Goal: Task Accomplishment & Management: Manage account settings

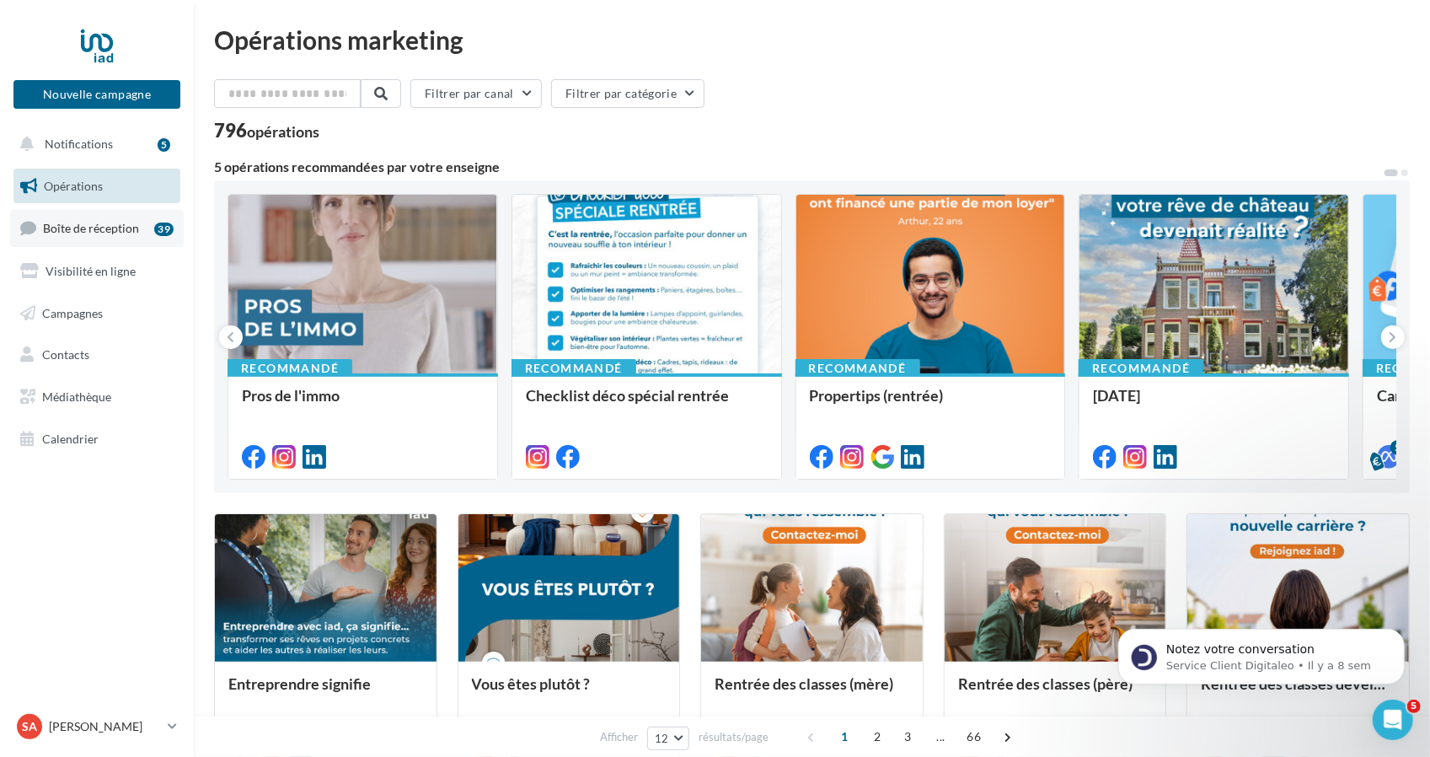
click at [91, 223] on span "Boîte de réception" at bounding box center [91, 228] width 96 height 14
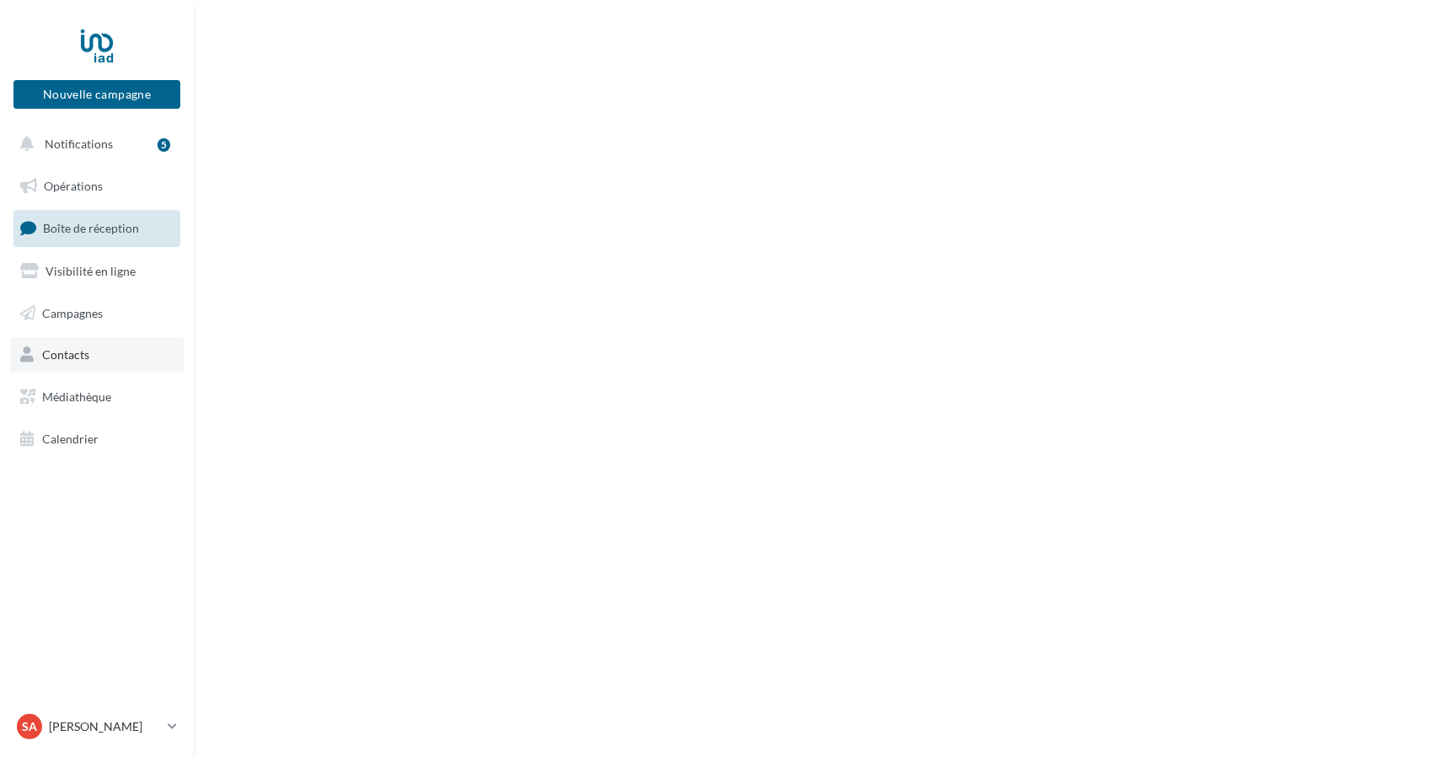
click at [135, 358] on link "Contacts" at bounding box center [97, 354] width 174 height 35
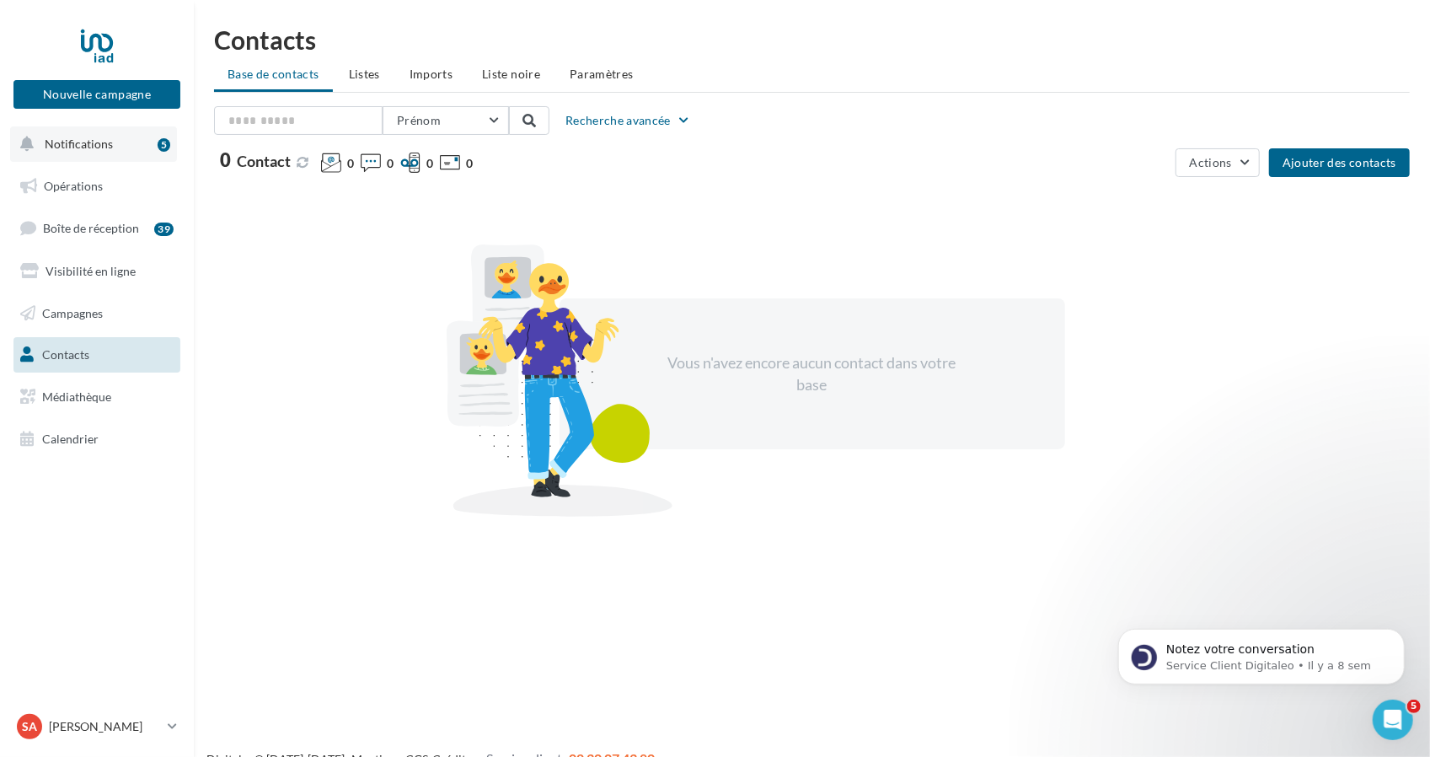
click at [83, 139] on span "Notifications" at bounding box center [79, 143] width 68 height 14
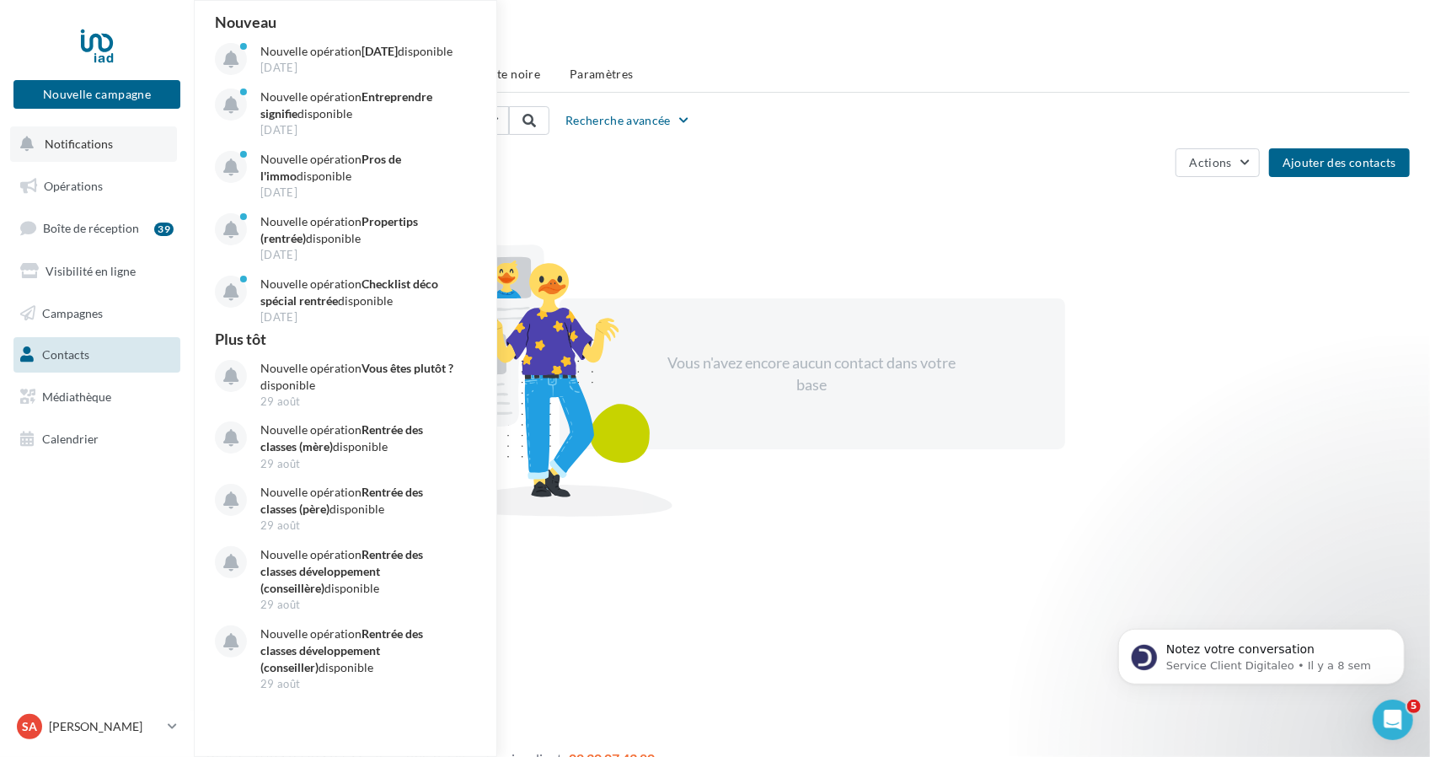
click at [98, 150] on span "Notifications" at bounding box center [79, 143] width 68 height 14
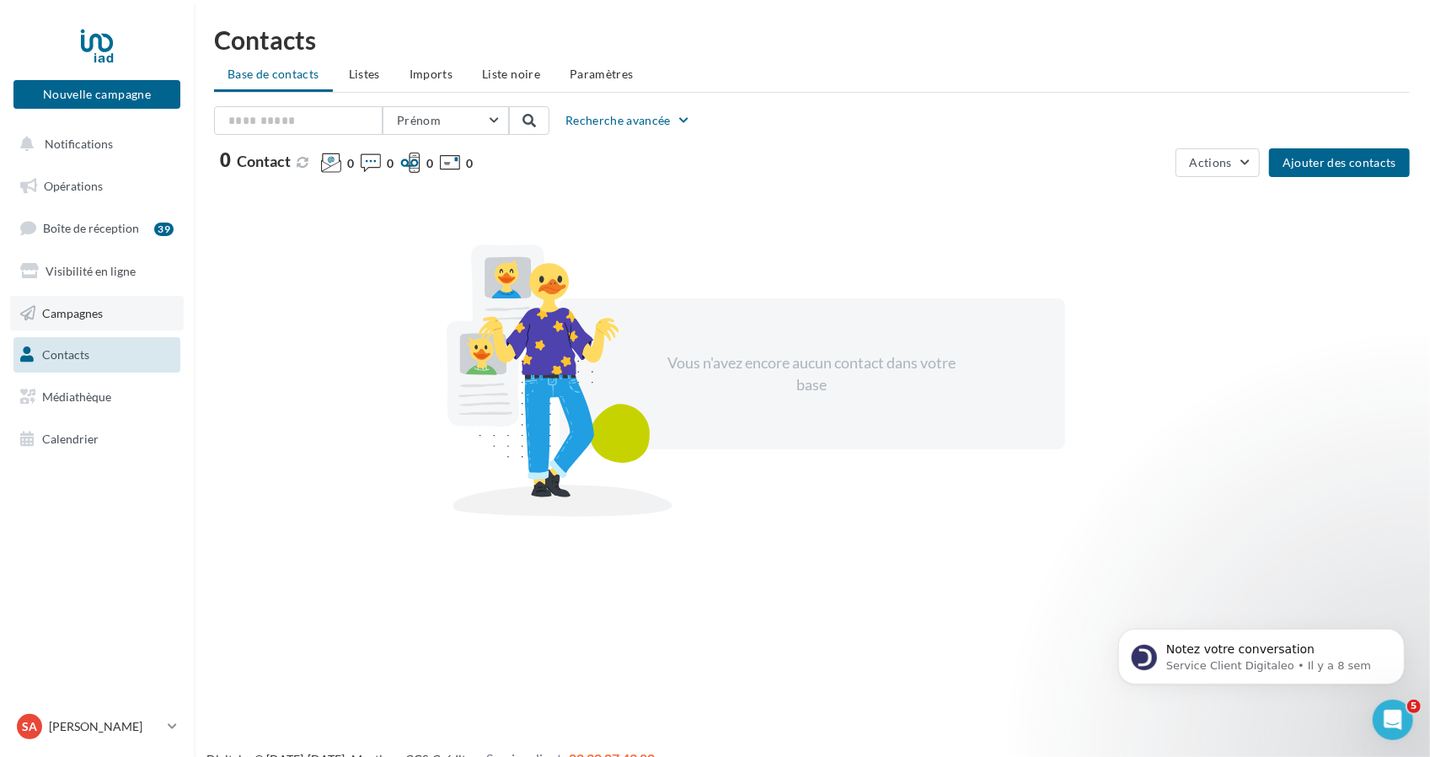
click at [122, 304] on link "Campagnes" at bounding box center [97, 313] width 174 height 35
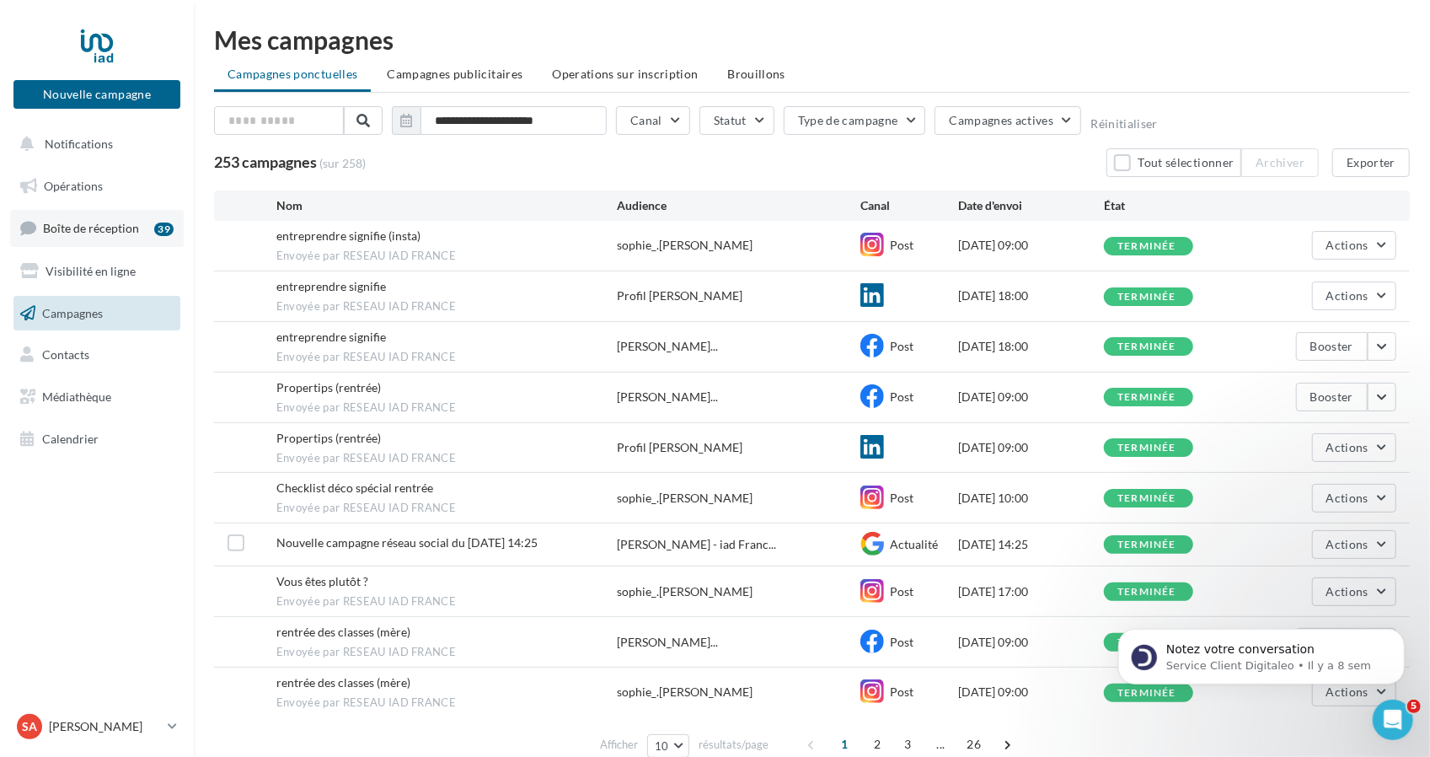
click at [82, 227] on span "Boîte de réception" at bounding box center [91, 228] width 96 height 14
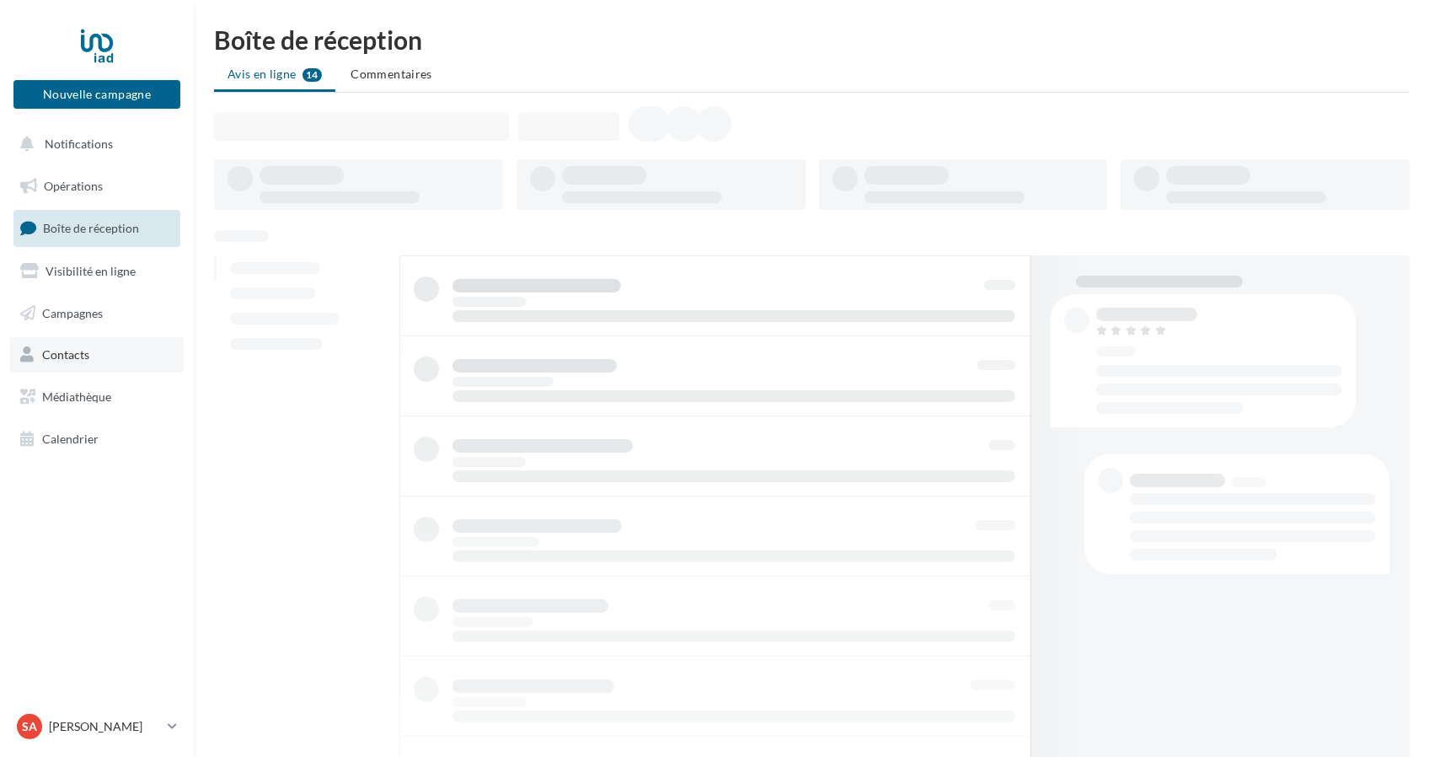
click at [110, 343] on link "Contacts" at bounding box center [97, 354] width 174 height 35
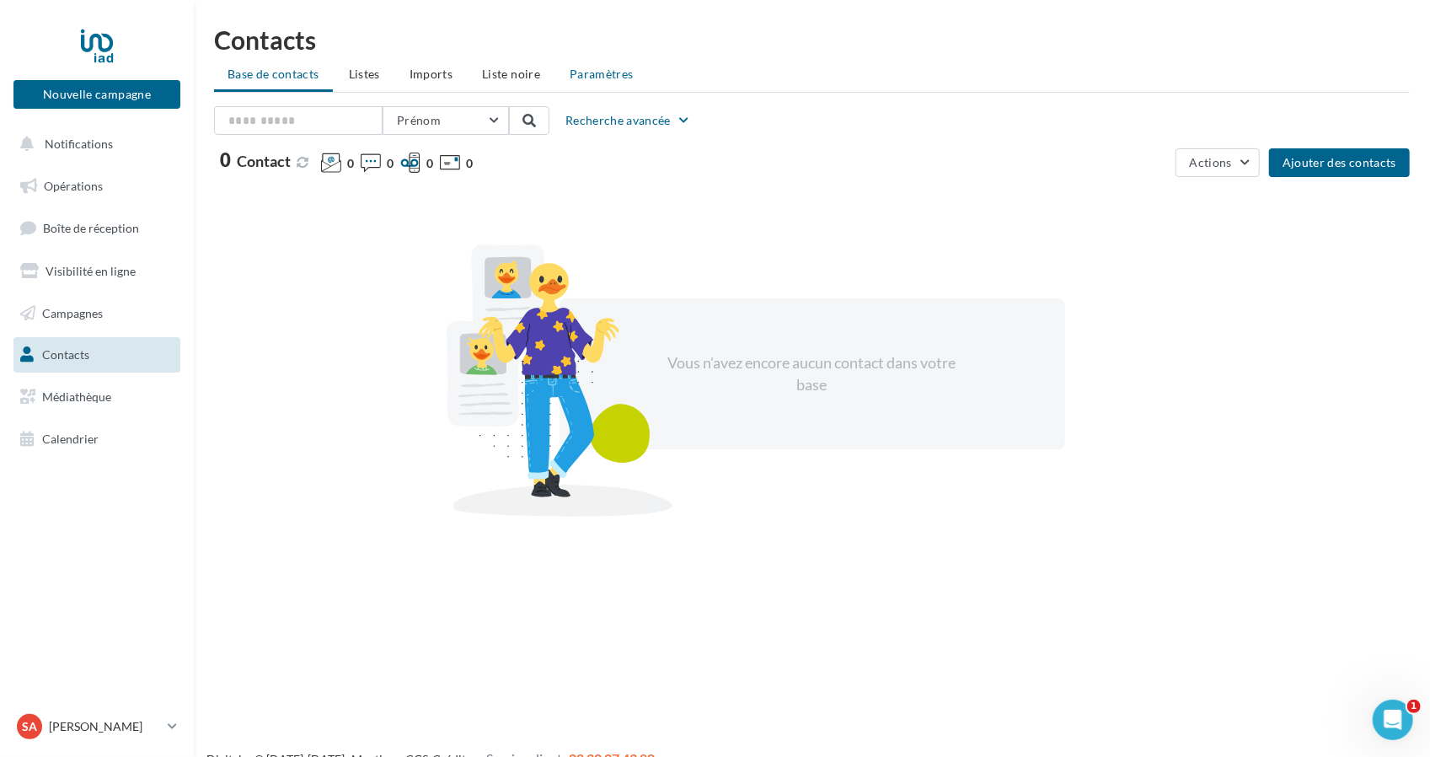
click at [602, 70] on span "Paramètres" at bounding box center [602, 74] width 64 height 14
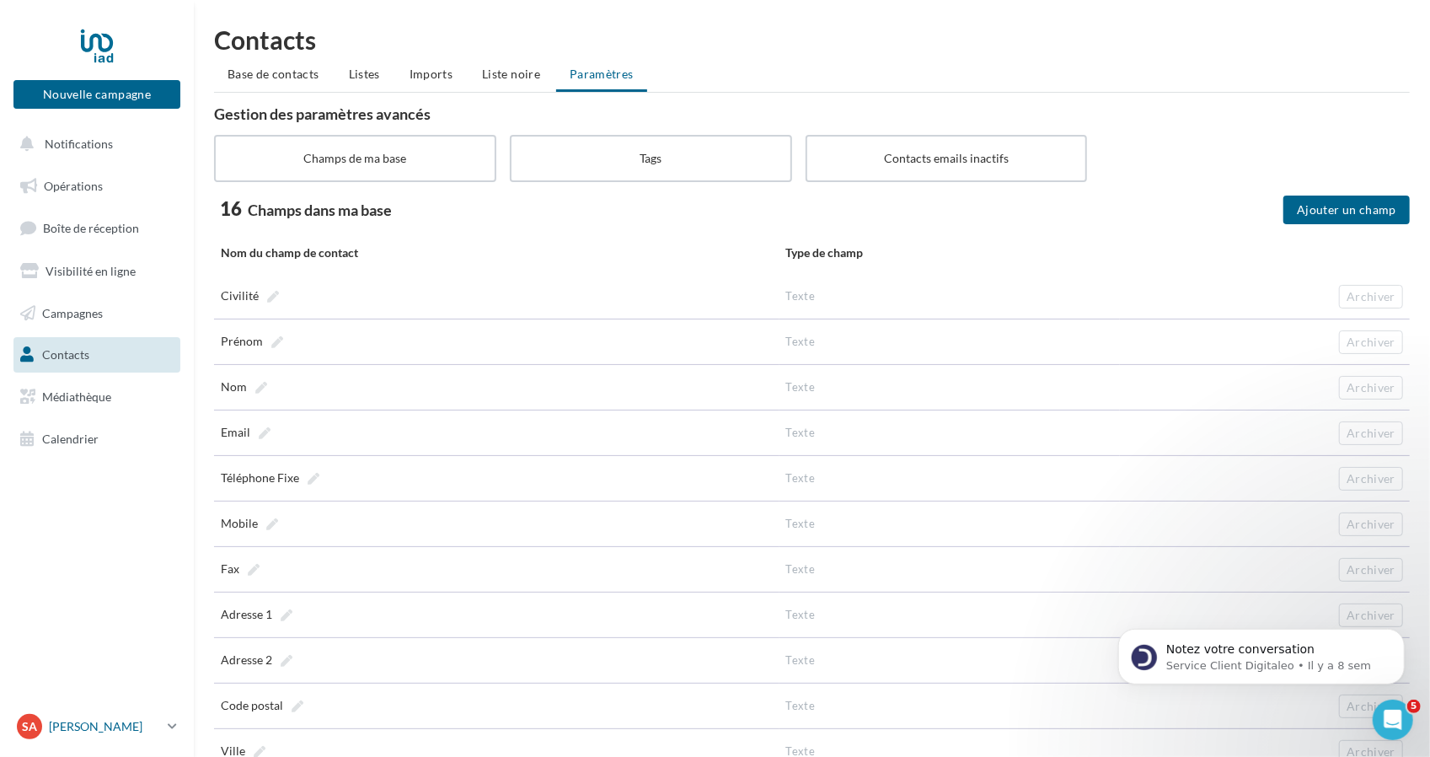
click at [128, 725] on p "[PERSON_NAME]" at bounding box center [105, 726] width 112 height 17
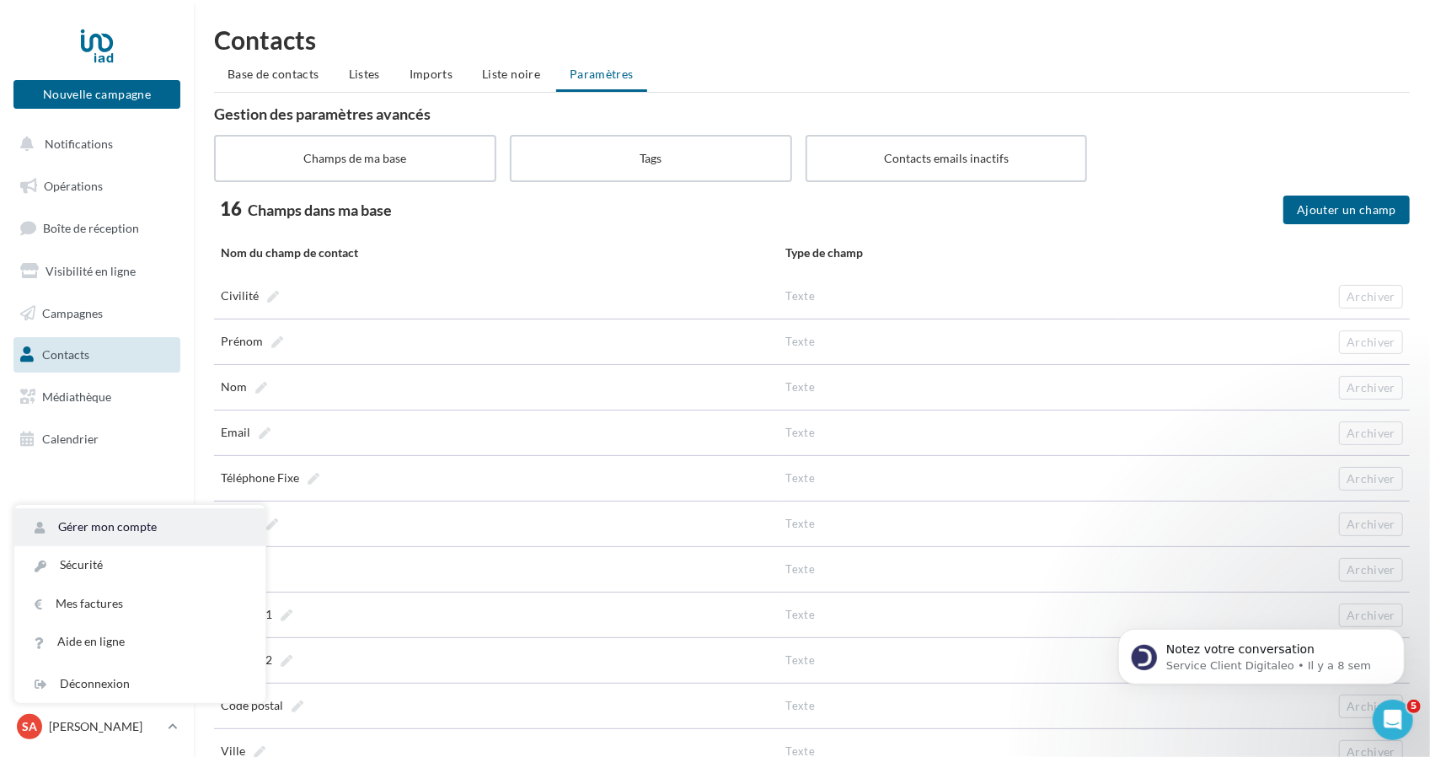
click at [140, 522] on link "Gérer mon compte" at bounding box center [139, 527] width 251 height 38
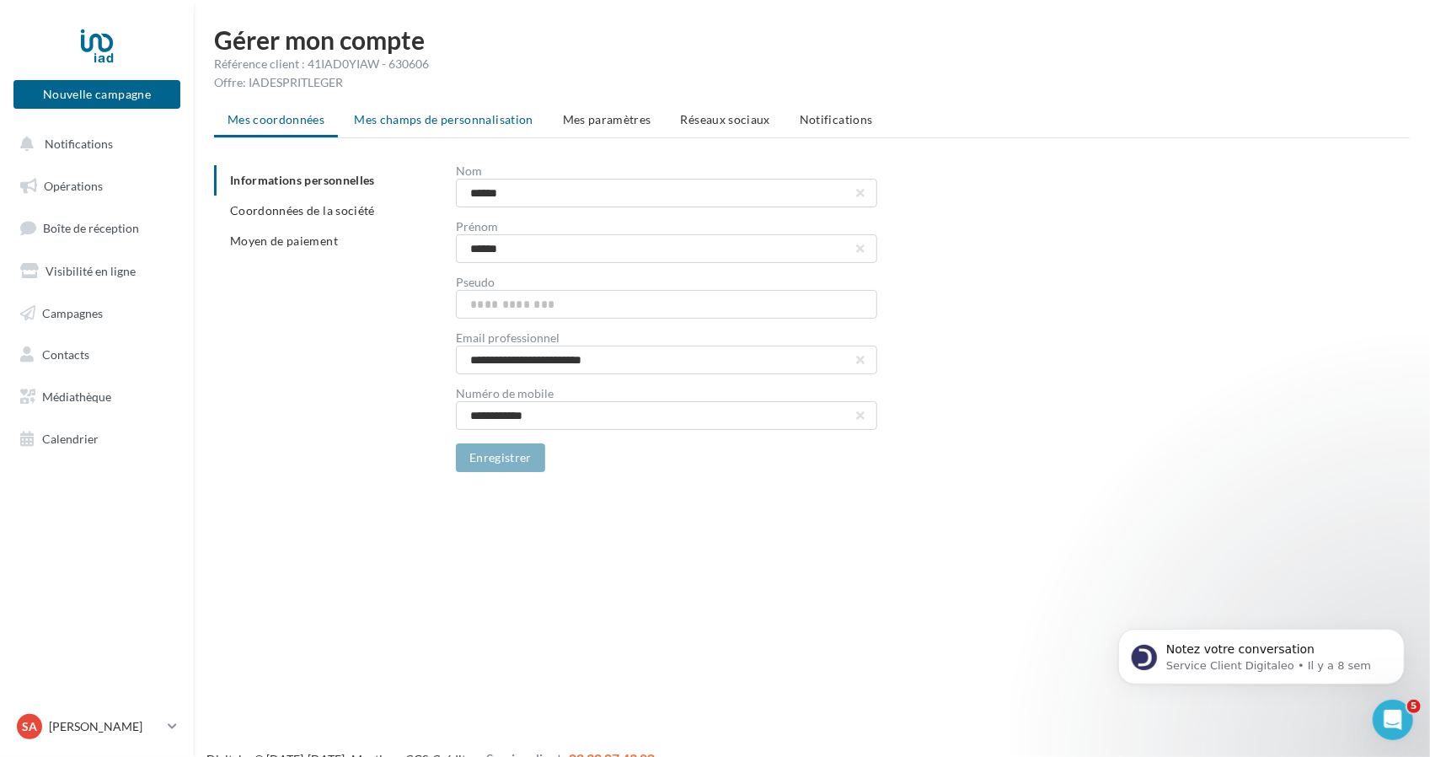
click at [510, 126] on span "Mes champs de personnalisation" at bounding box center [443, 119] width 179 height 14
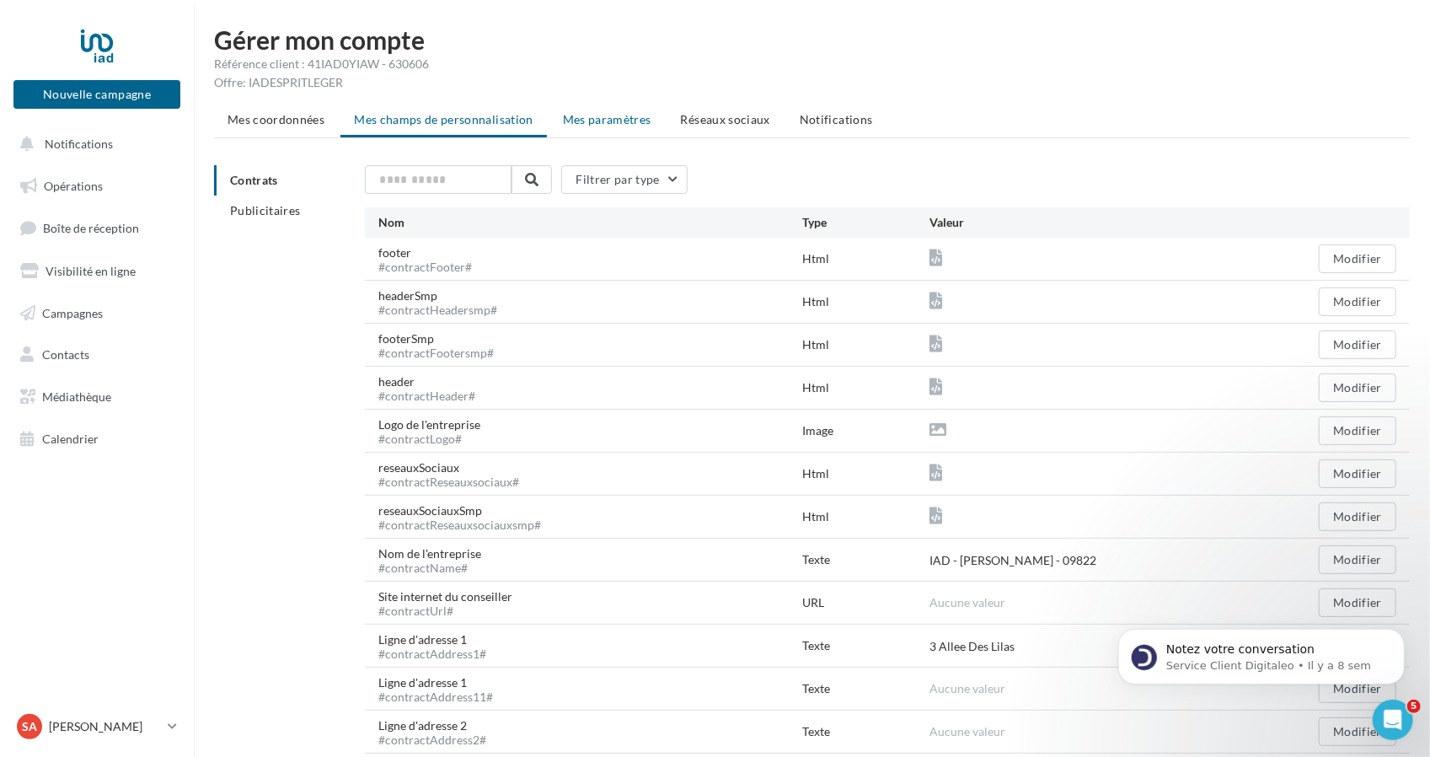
click at [595, 127] on li "Mes paramètres" at bounding box center [606, 119] width 115 height 30
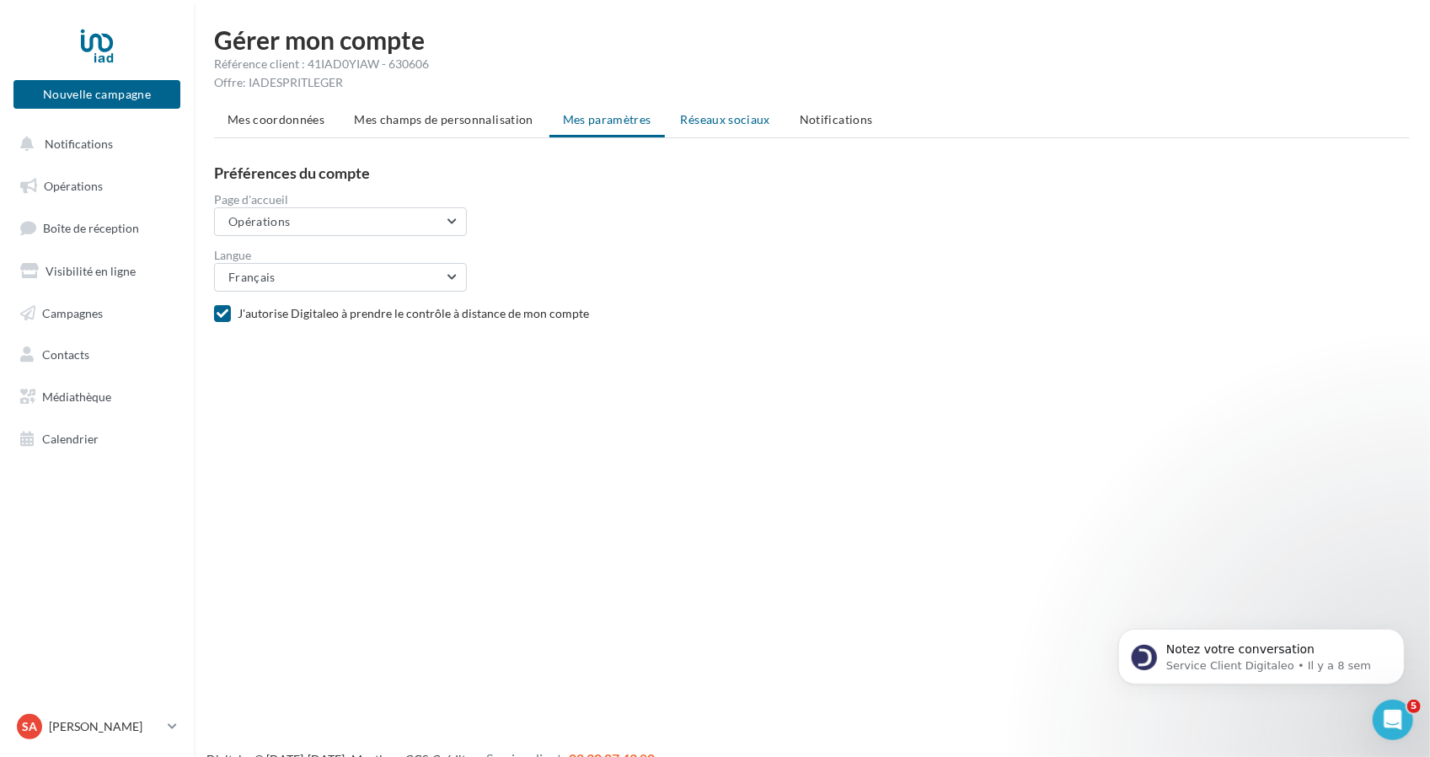
click at [724, 110] on li "Réseaux sociaux" at bounding box center [725, 119] width 116 height 30
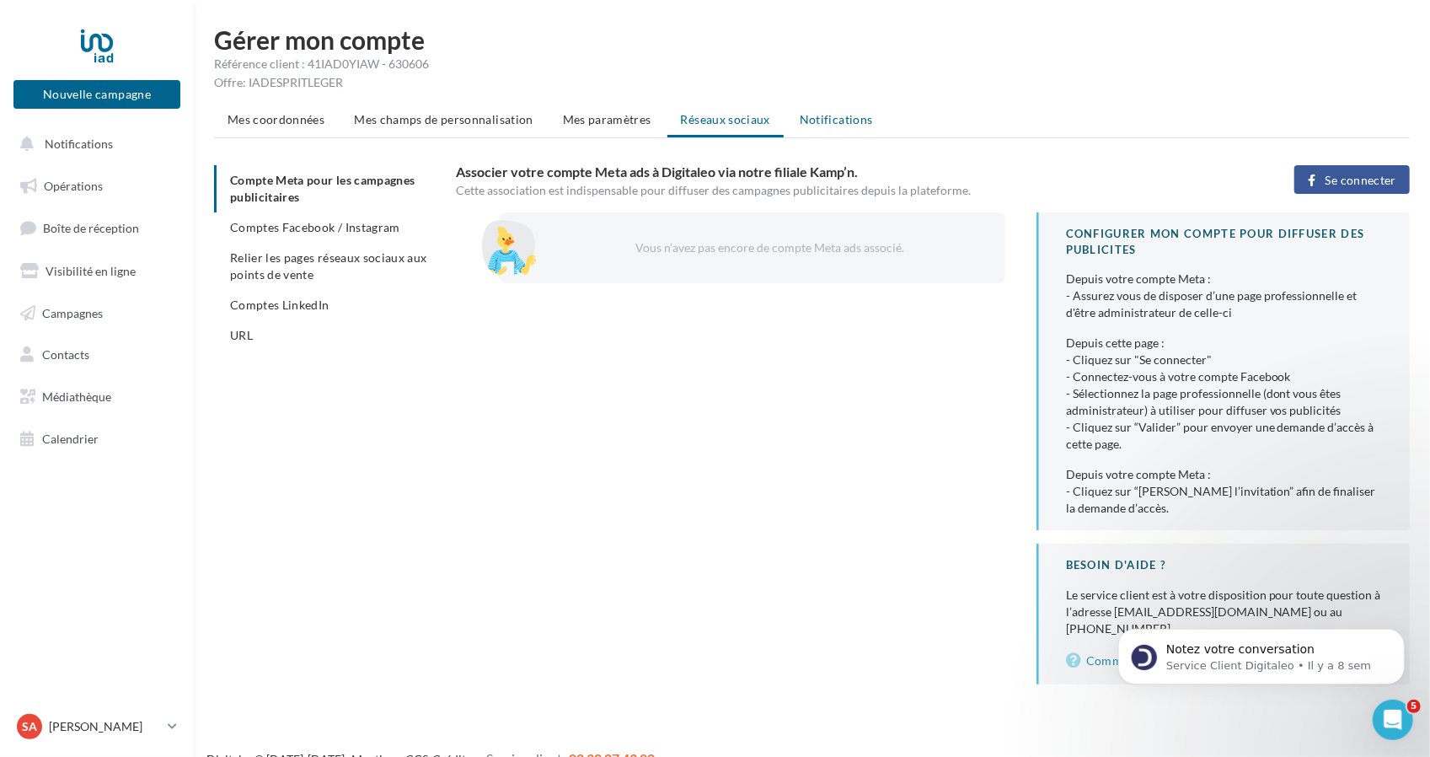
click at [825, 125] on span "Notifications" at bounding box center [836, 119] width 73 height 14
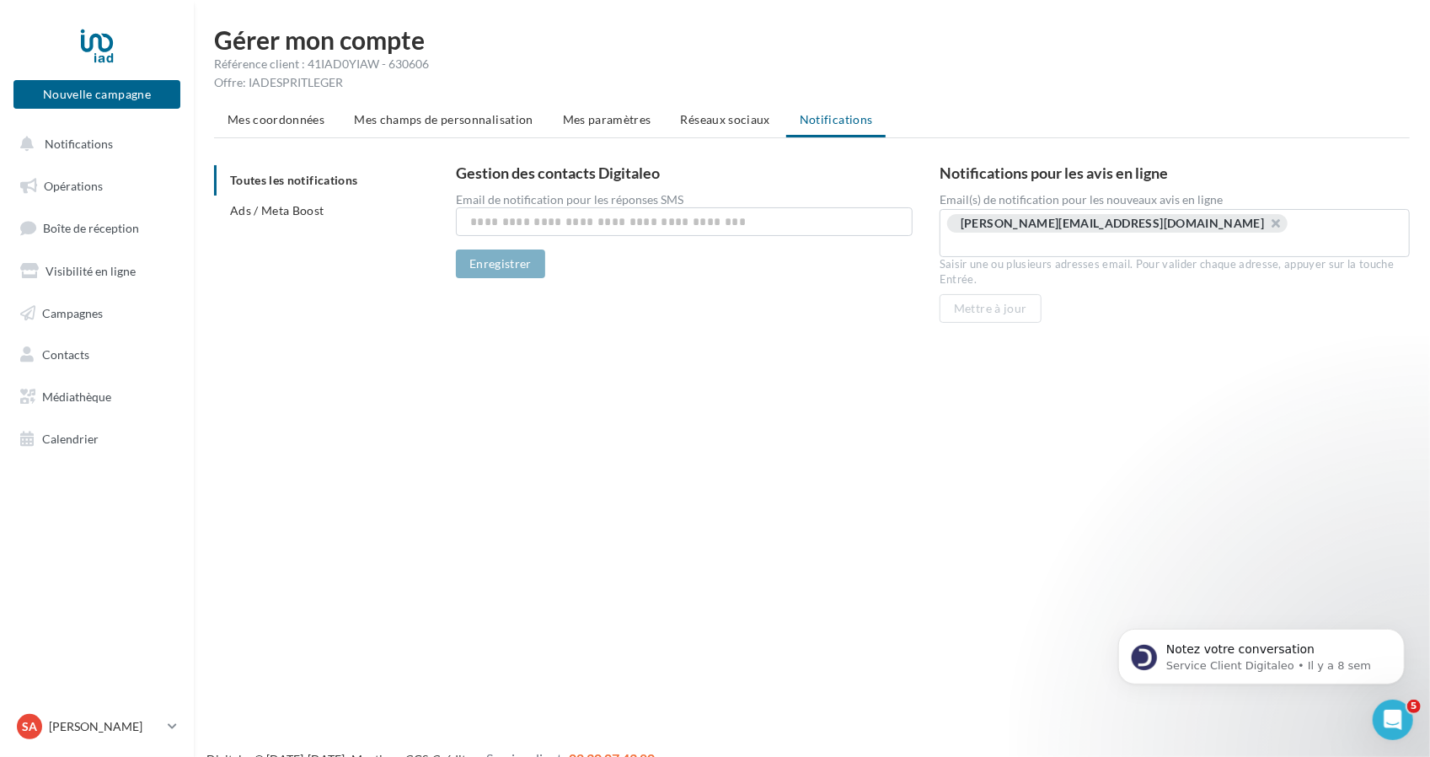
click at [72, 163] on ul "Opérations Boîte de réception Visibilité en ligne Campagnes Contacts Médiathèqu…" at bounding box center [97, 313] width 180 height 302
click at [78, 148] on span "Notifications" at bounding box center [79, 143] width 68 height 14
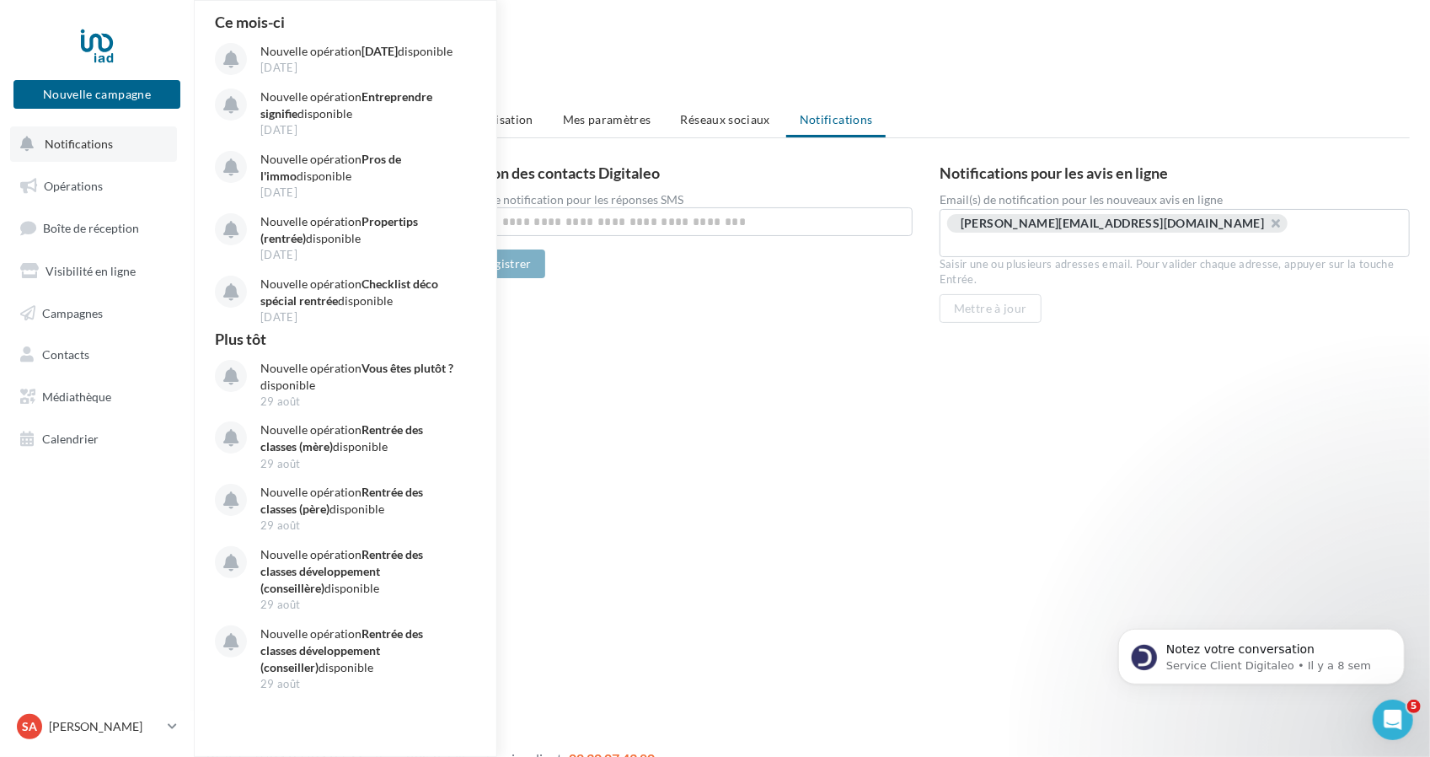
click at [51, 141] on span "Notifications" at bounding box center [79, 143] width 68 height 14
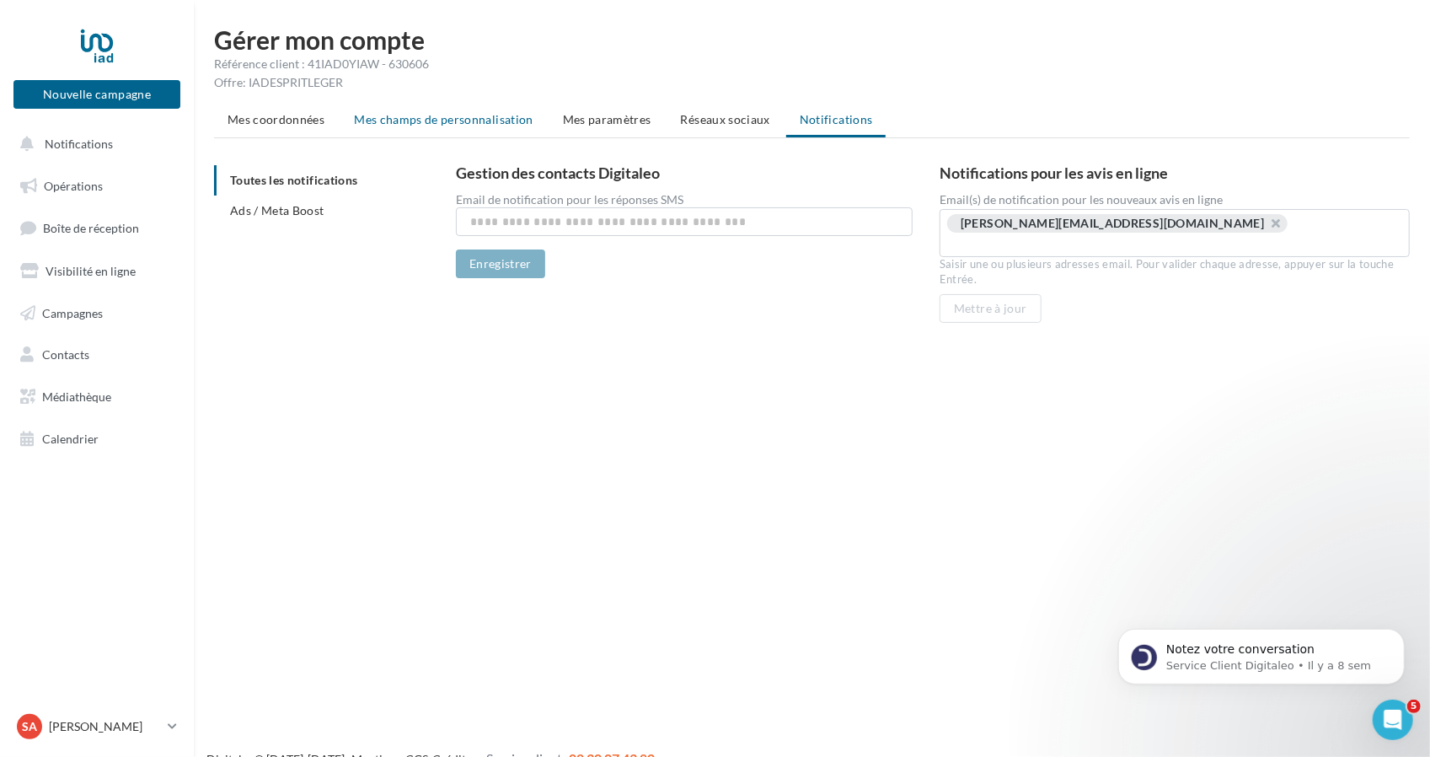
click at [484, 110] on li "Mes champs de personnalisation" at bounding box center [443, 119] width 206 height 30
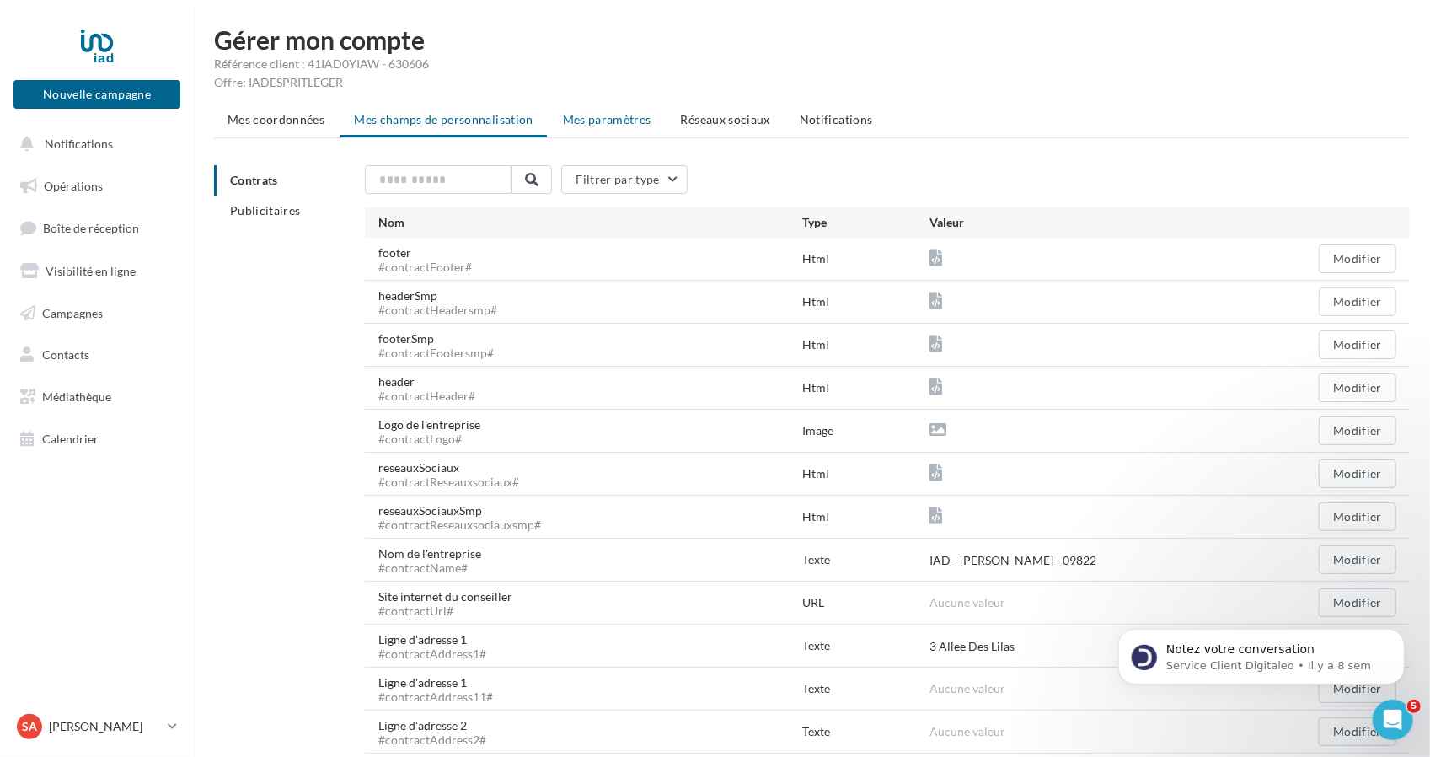
click at [598, 120] on span "Mes paramètres" at bounding box center [607, 119] width 88 height 14
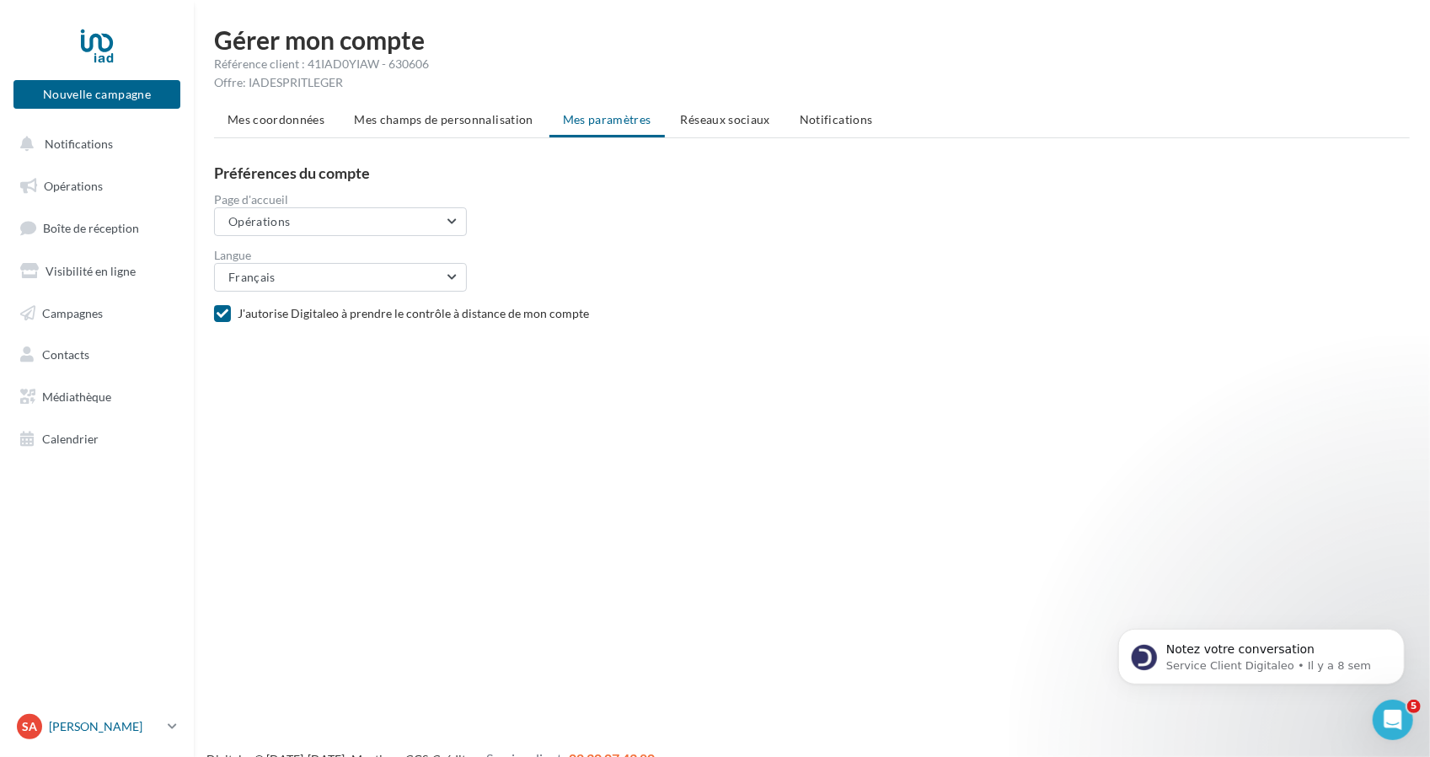
click at [136, 729] on p "[PERSON_NAME]" at bounding box center [105, 726] width 112 height 17
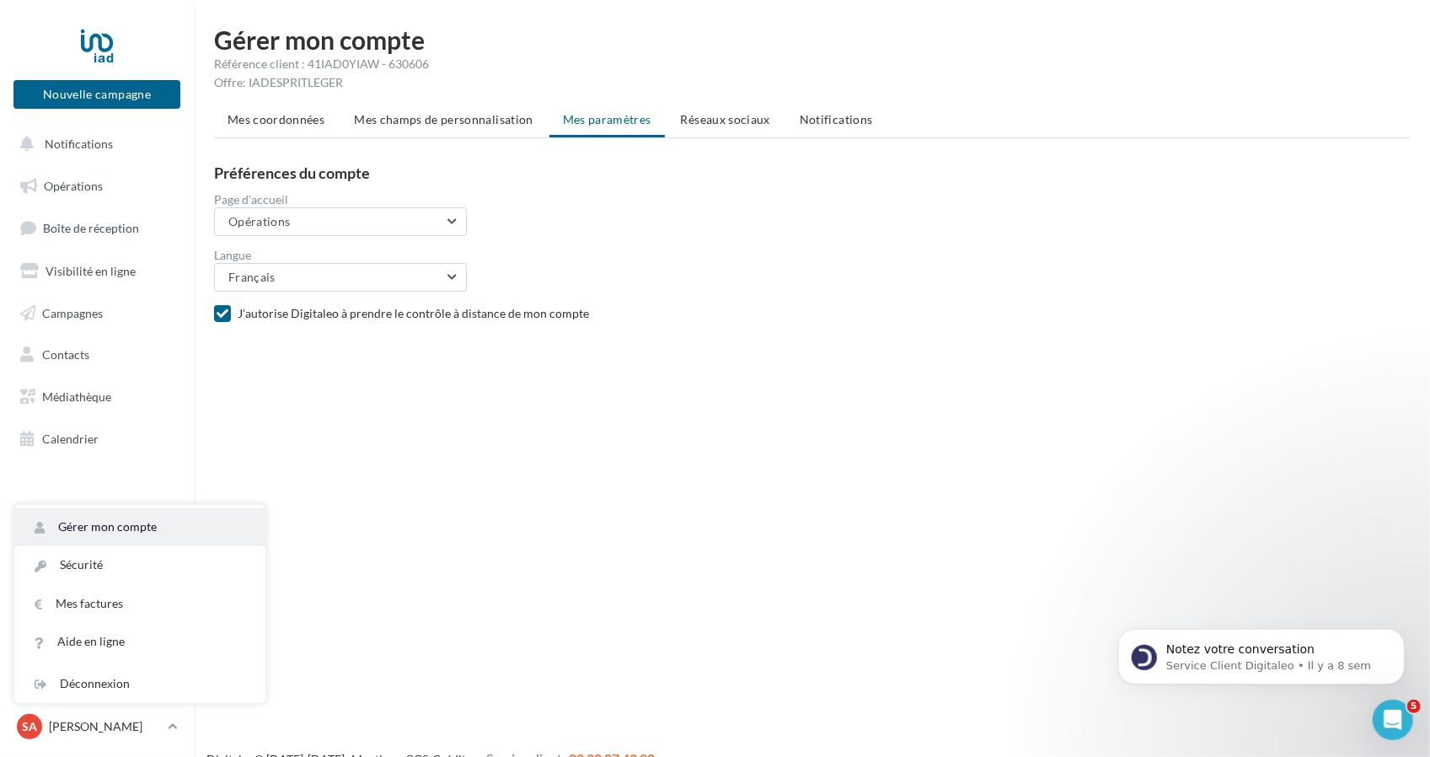
click at [174, 527] on link "Gérer mon compte" at bounding box center [139, 527] width 251 height 38
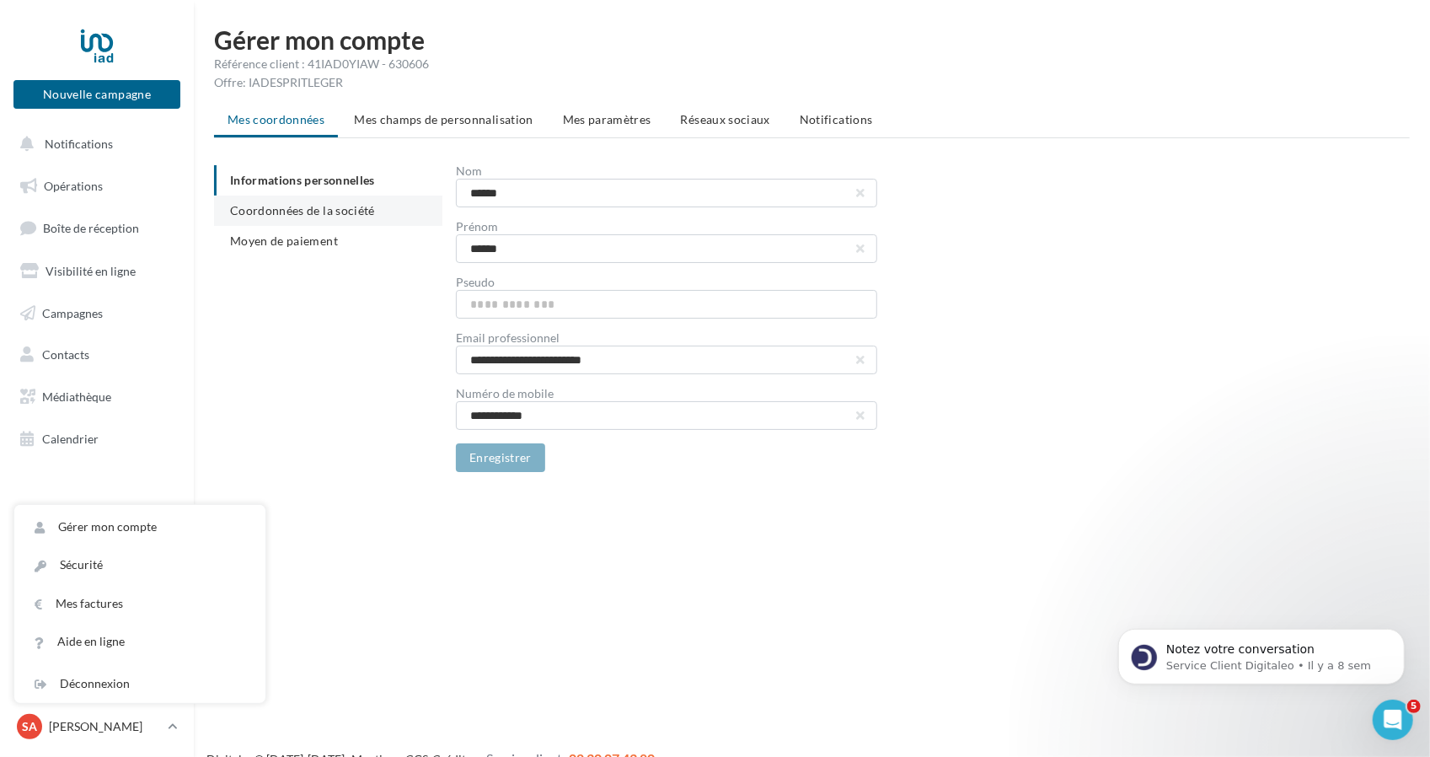
click at [354, 211] on span "Coordonnées de la société" at bounding box center [302, 210] width 145 height 14
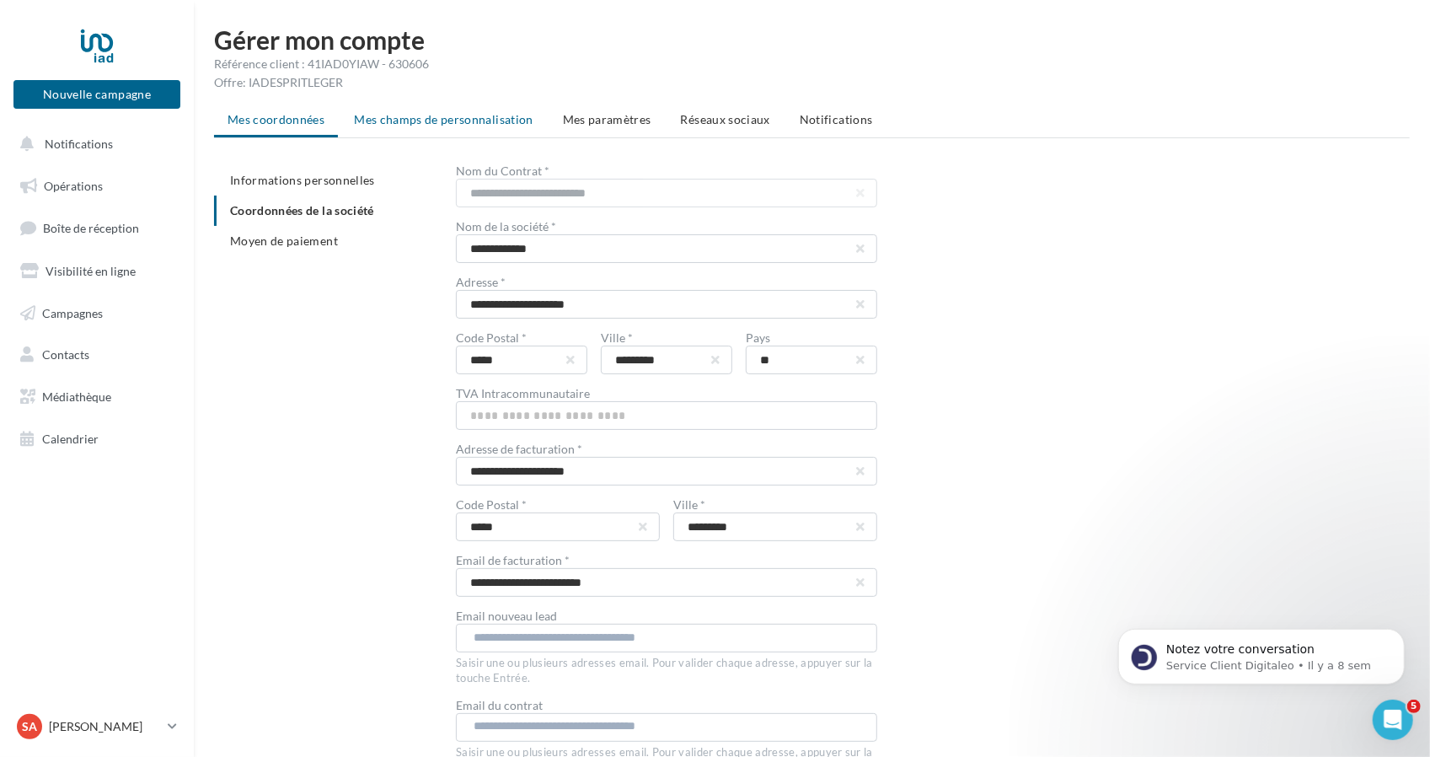
click at [455, 121] on span "Mes champs de personnalisation" at bounding box center [443, 119] width 179 height 14
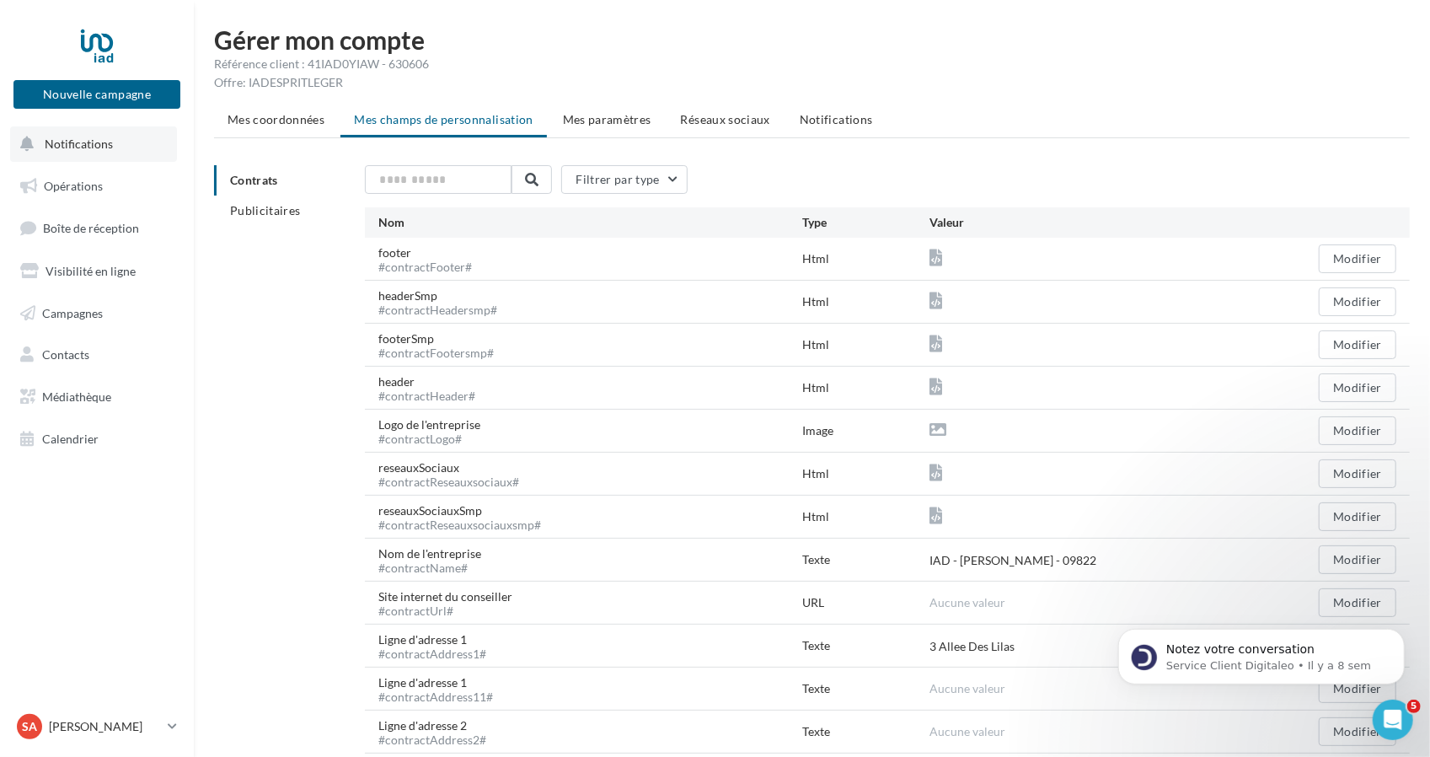
click at [130, 136] on button "Notifications" at bounding box center [93, 143] width 167 height 35
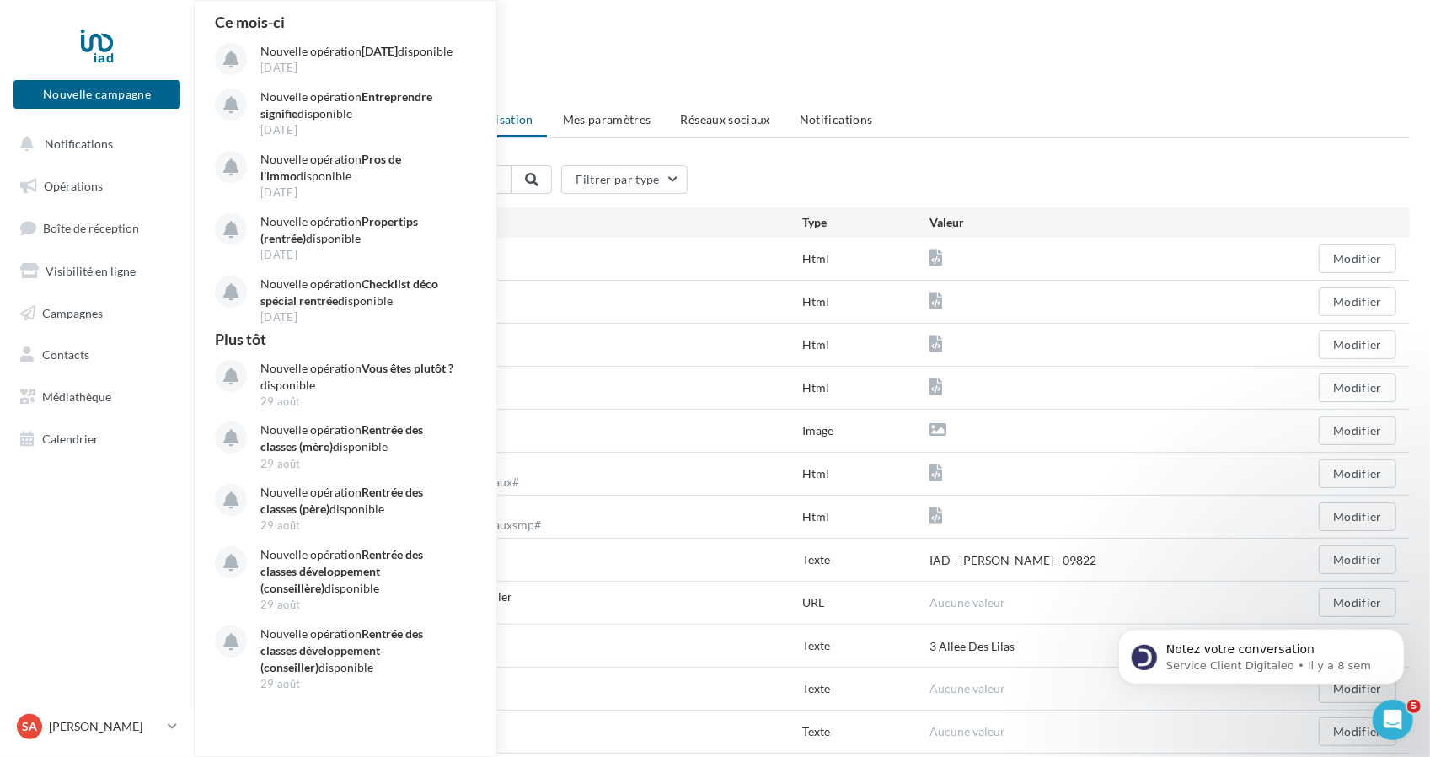
click at [576, 73] on div "Gérer mon compte Référence client : 41IAD0YIAW - 630606 Offre: IADESPRITLEGER" at bounding box center [812, 59] width 1196 height 64
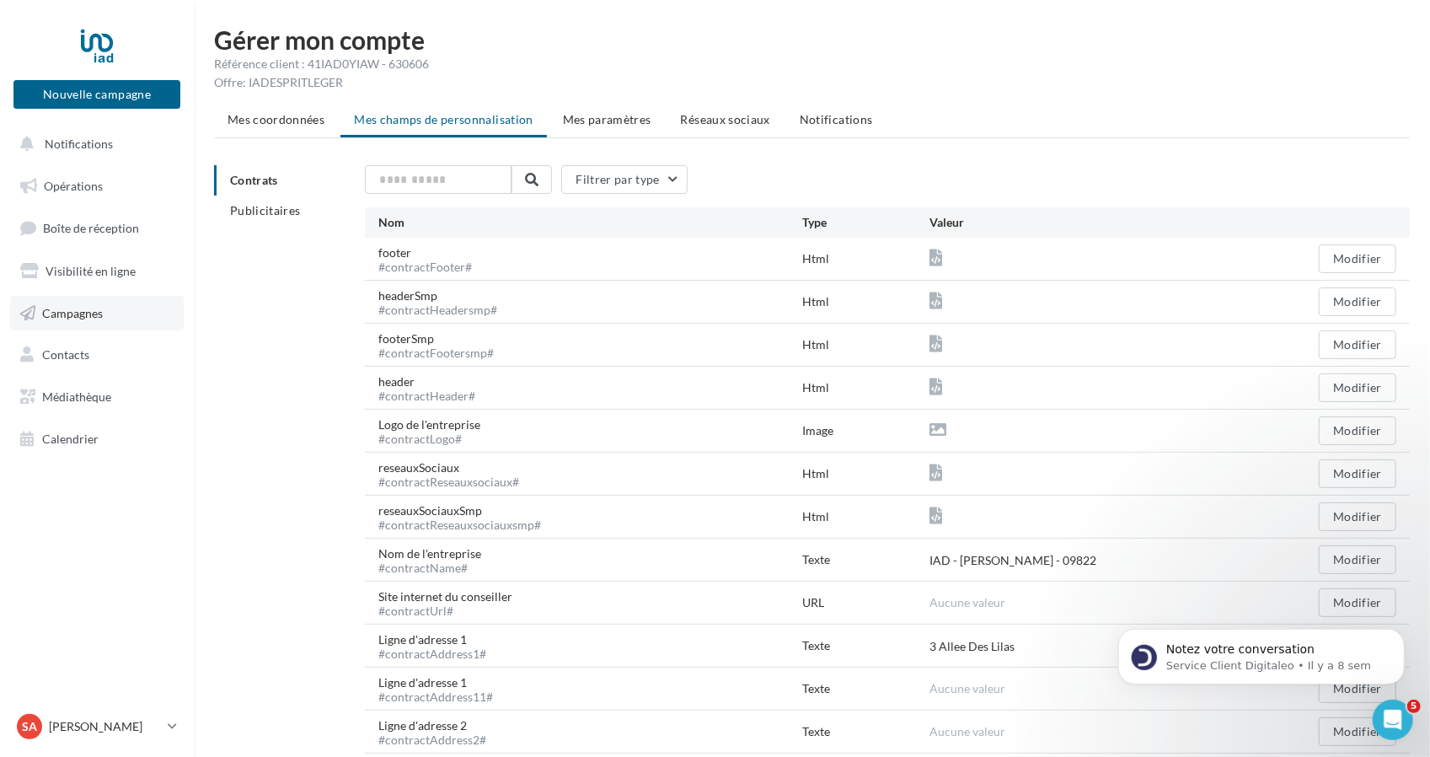
click at [92, 312] on span "Campagnes" at bounding box center [72, 312] width 61 height 14
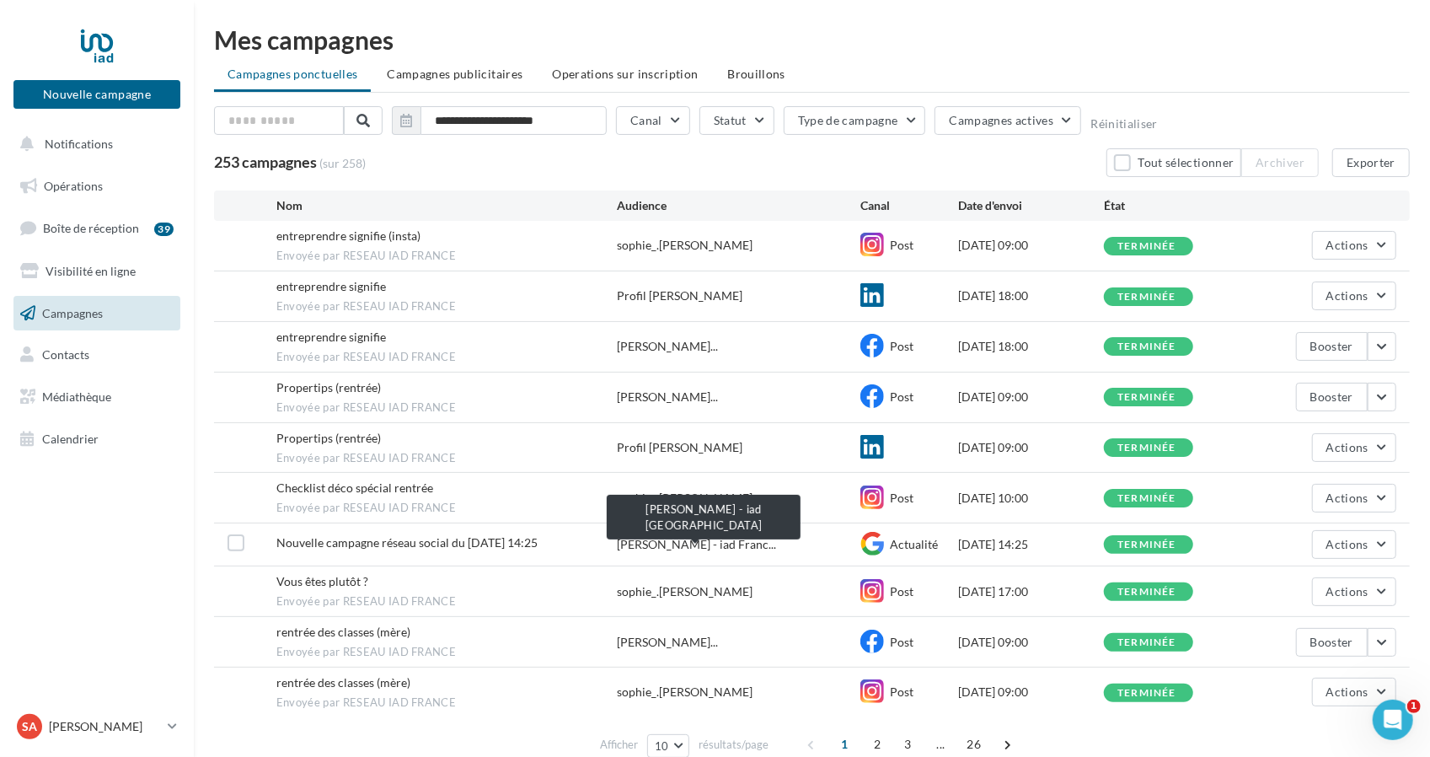
click at [690, 536] on span "[PERSON_NAME] - iad Franc..." at bounding box center [696, 544] width 159 height 17
click at [692, 536] on span "[PERSON_NAME] - iad Franc..." at bounding box center [696, 544] width 159 height 17
